Goal: Register for event/course

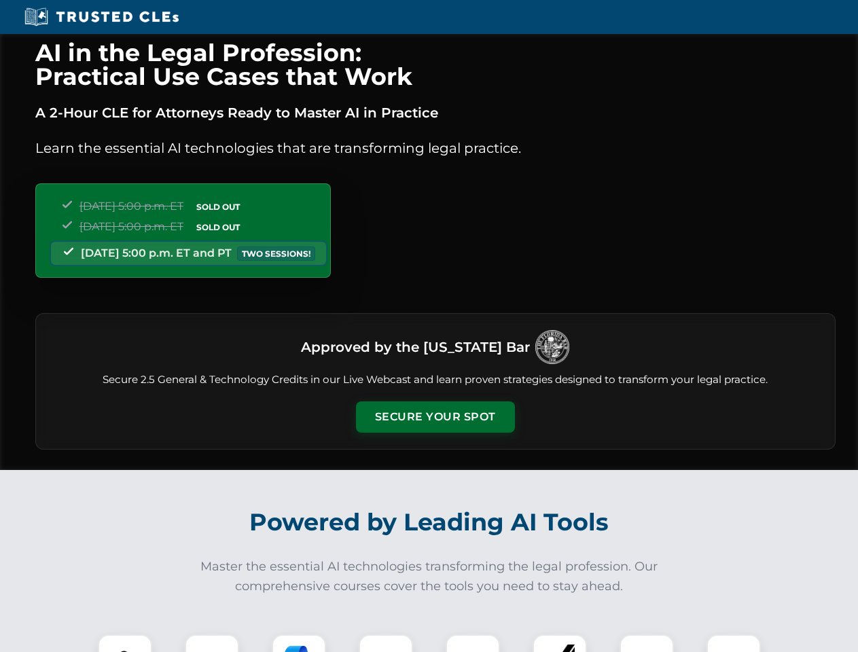
click at [435, 417] on button "Secure Your Spot" at bounding box center [435, 416] width 159 height 31
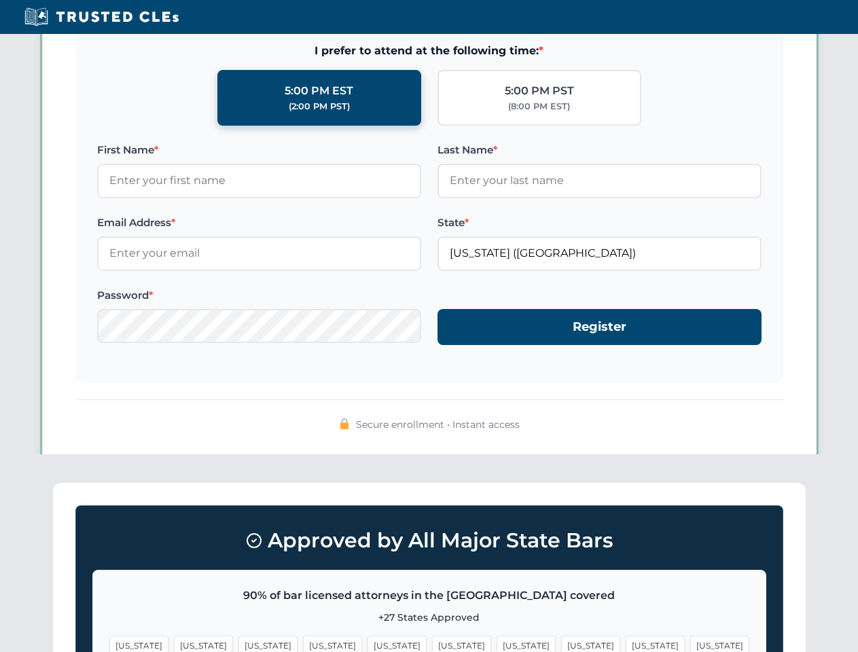
click at [496, 643] on span "[US_STATE]" at bounding box center [525, 645] width 59 height 20
click at [625, 643] on span "[US_STATE]" at bounding box center [654, 645] width 59 height 20
